Goal: Information Seeking & Learning: Check status

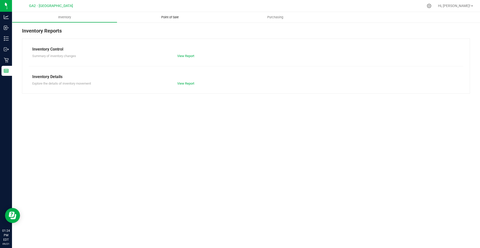
click at [158, 15] on uib-tab-heading "Point of Sale" at bounding box center [169, 17] width 105 height 11
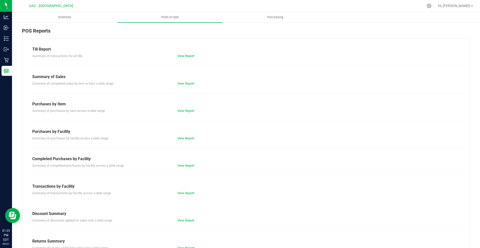
click at [175, 82] on div "View Report" at bounding box center [246, 83] width 145 height 5
click at [193, 86] on div "Till Report Summary of transactions for all tills View Report Summary of Sales …" at bounding box center [246, 148] width 448 height 219
click at [186, 84] on link "View Report" at bounding box center [185, 84] width 17 height 4
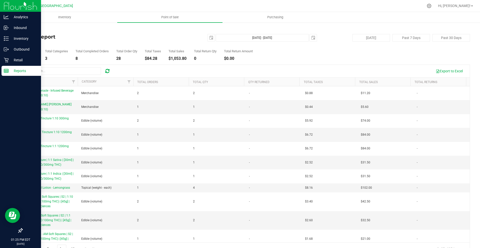
click at [15, 71] on p "Reports" at bounding box center [24, 71] width 30 height 6
